Goal: Information Seeking & Learning: Learn about a topic

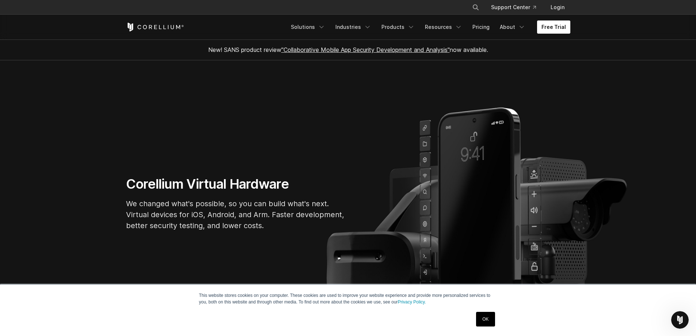
click at [555, 29] on link "Free Trial" at bounding box center [553, 26] width 33 height 13
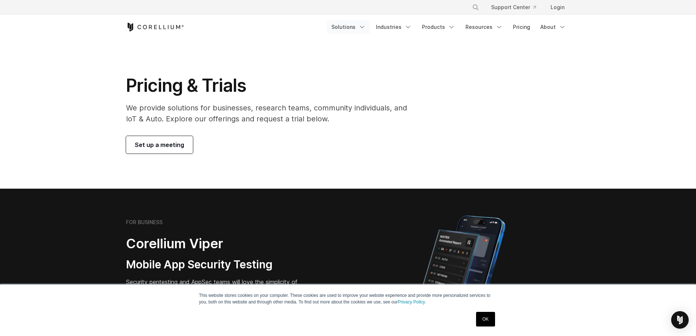
click at [359, 31] on link "Solutions" at bounding box center [348, 26] width 43 height 13
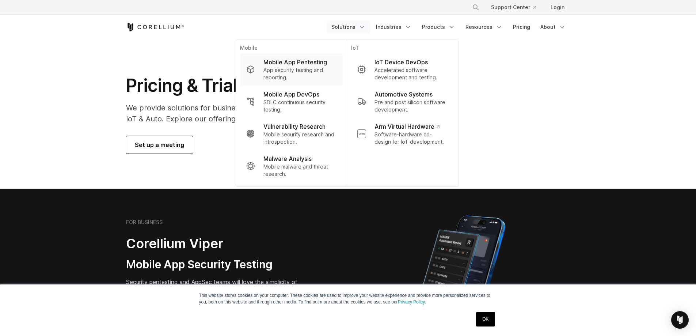
click at [297, 68] on p "App security testing and reporting." at bounding box center [299, 73] width 73 height 15
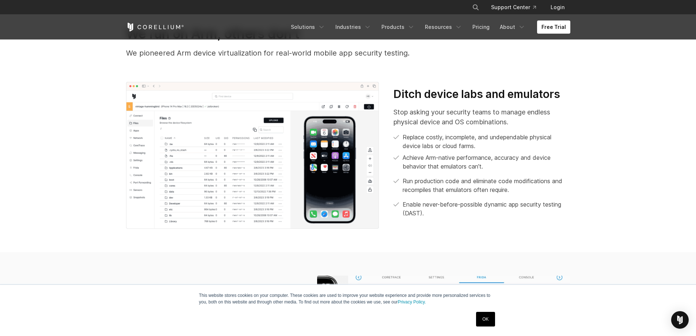
scroll to position [319, 0]
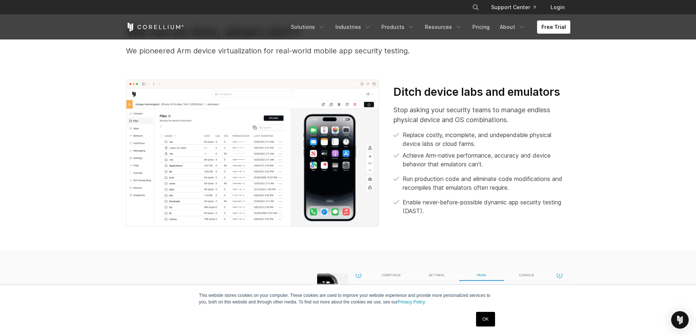
click at [473, 124] on p "Stop asking your security teams to manage endless physical device and OS combin…" at bounding box center [481, 115] width 176 height 20
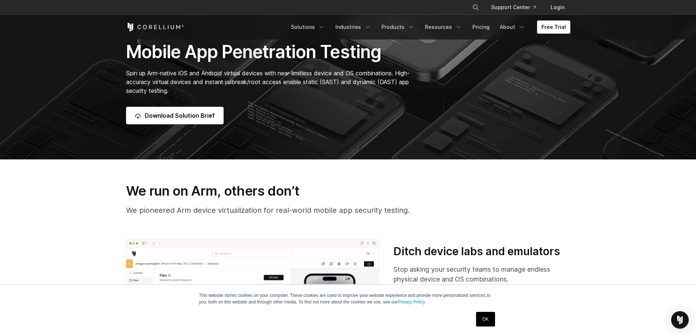
scroll to position [146, 0]
